Goal: Transaction & Acquisition: Purchase product/service

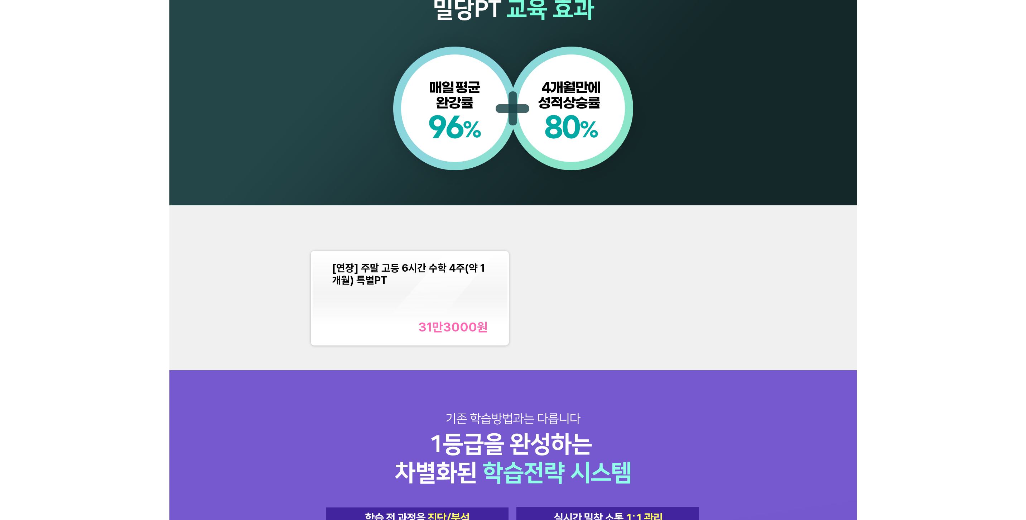
scroll to position [716, 0]
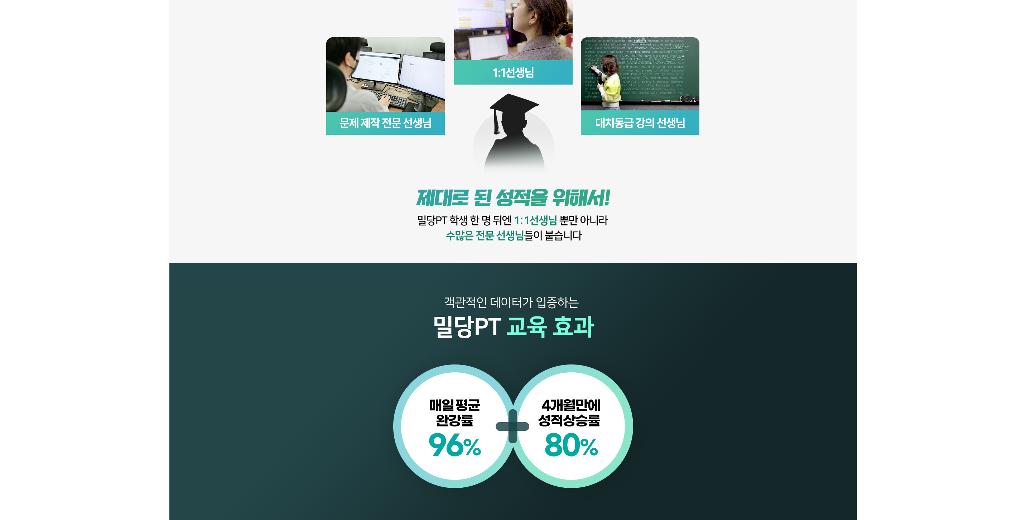
scroll to position [609, 0]
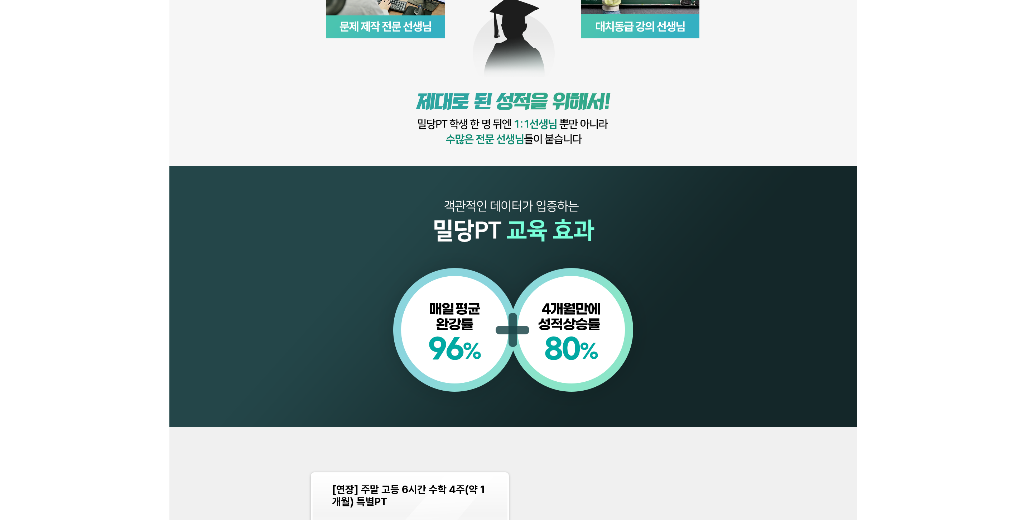
scroll to position [609, 0]
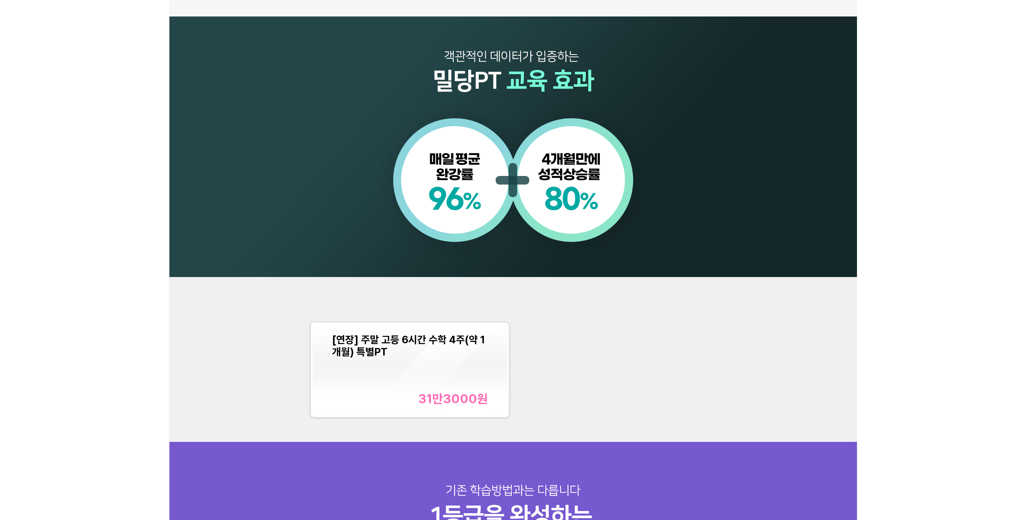
scroll to position [645, 0]
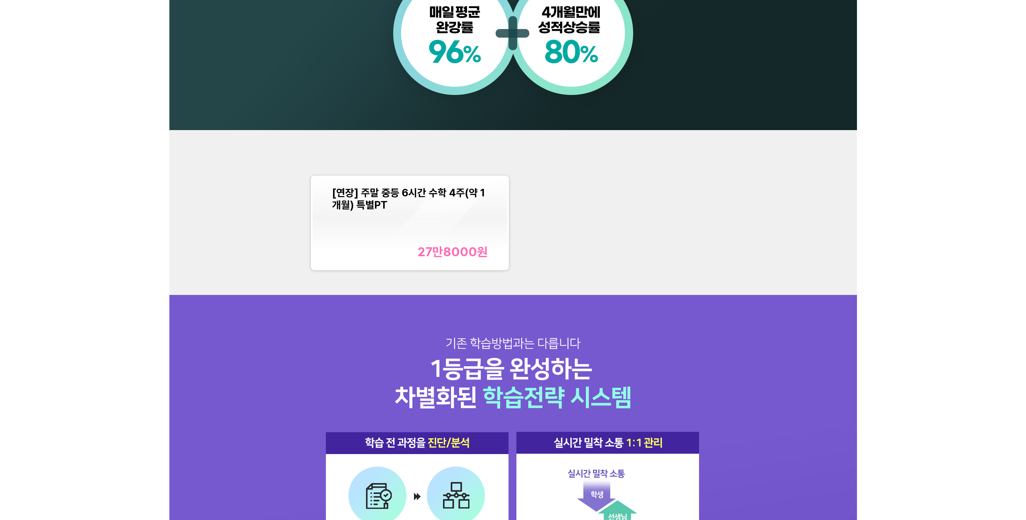
scroll to position [788, 0]
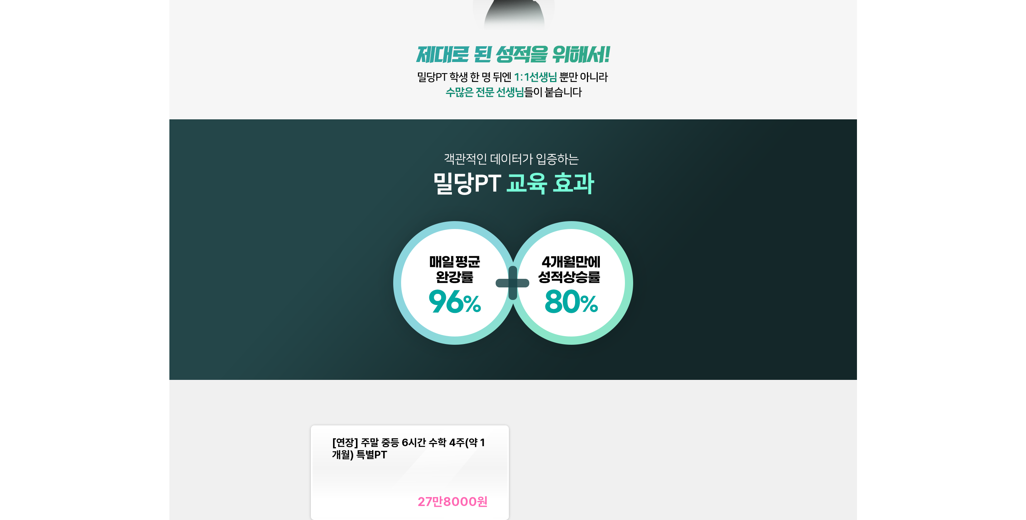
scroll to position [716, 0]
